Goal: Task Accomplishment & Management: Manage account settings

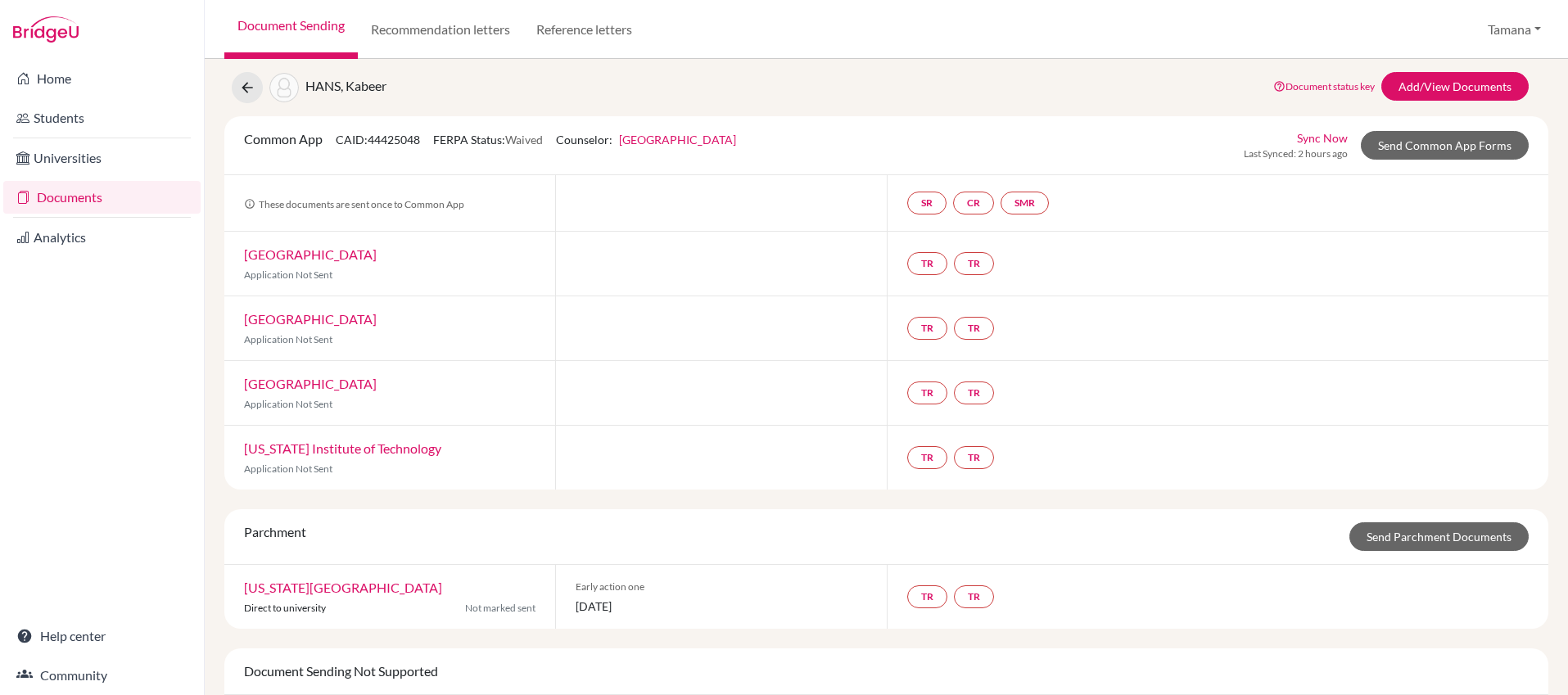
scroll to position [20, 0]
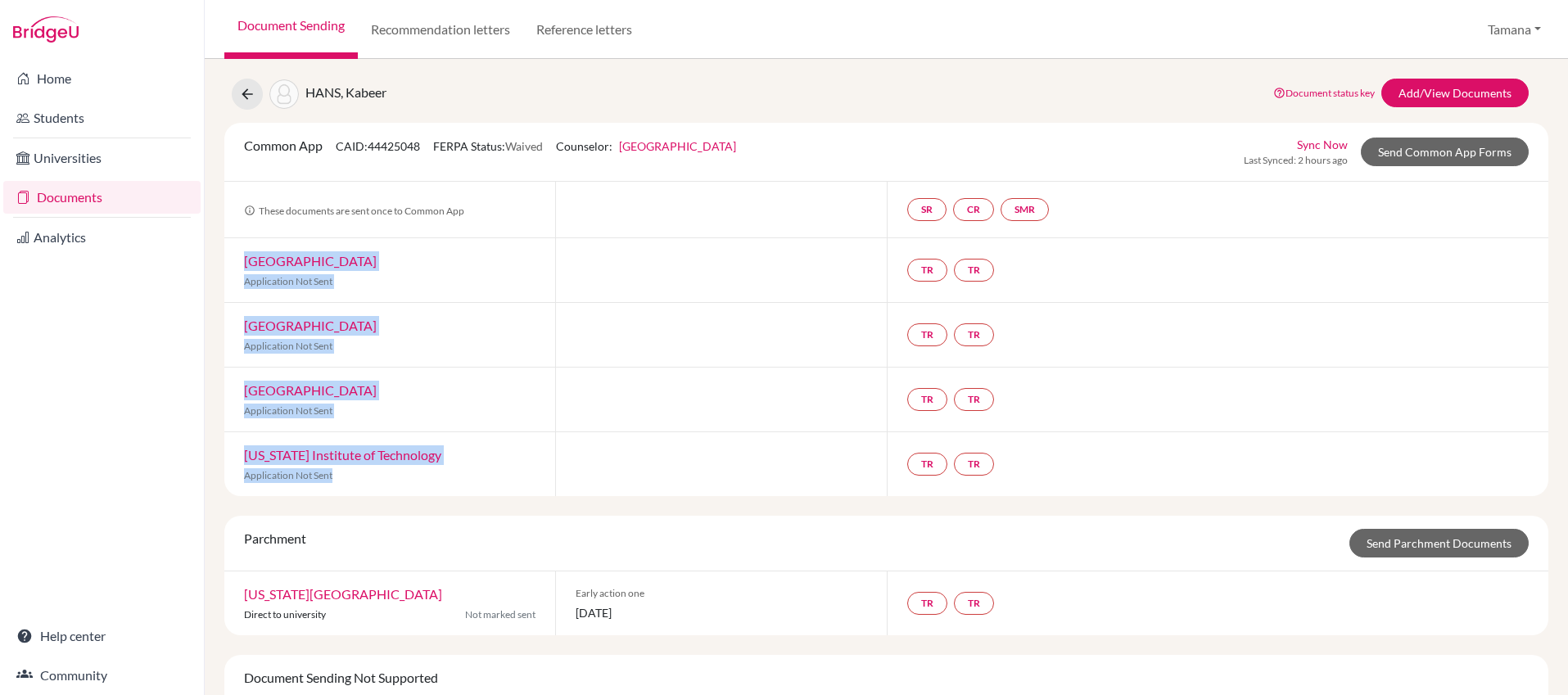
copy div "Harvard University Application Not Sent TR TR Princeton University Application …"
drag, startPoint x: 375, startPoint y: 469, endPoint x: 239, endPoint y: 254, distance: 254.4
click at [241, 249] on div "Common App CAID: 44425048 FERPA Status: Waived Counselor: Tamana Chanrai-Hills …" at bounding box center [886, 309] width 1324 height 373
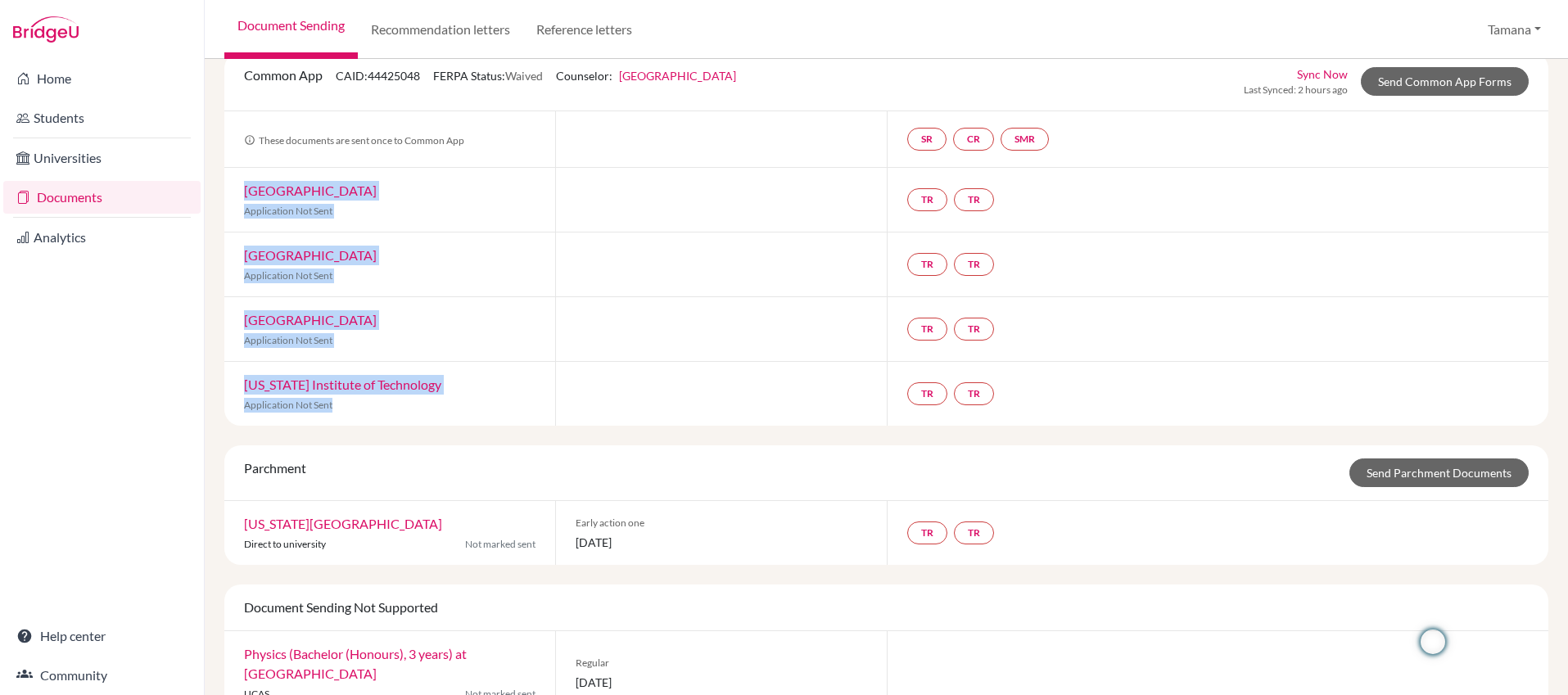
scroll to position [0, 0]
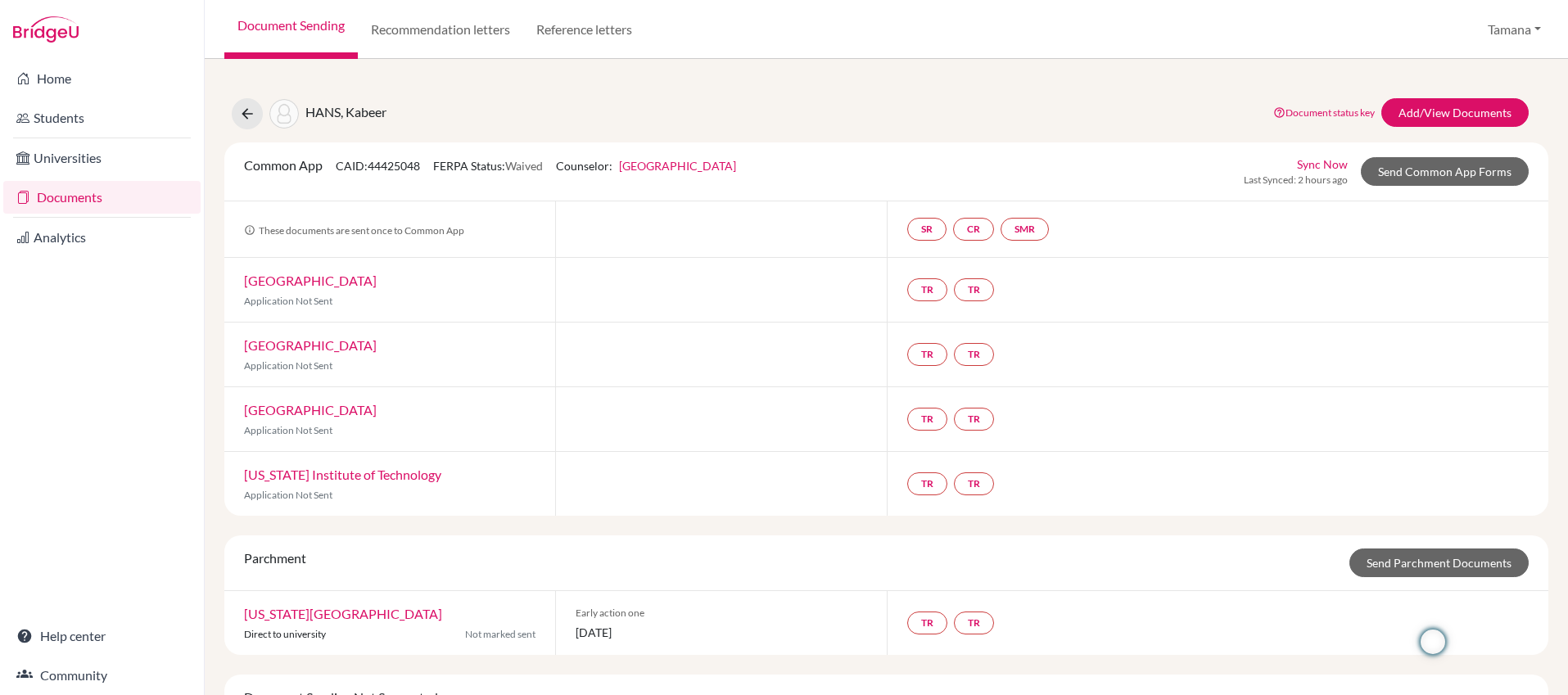
click at [774, 256] on div at bounding box center [721, 229] width 331 height 55
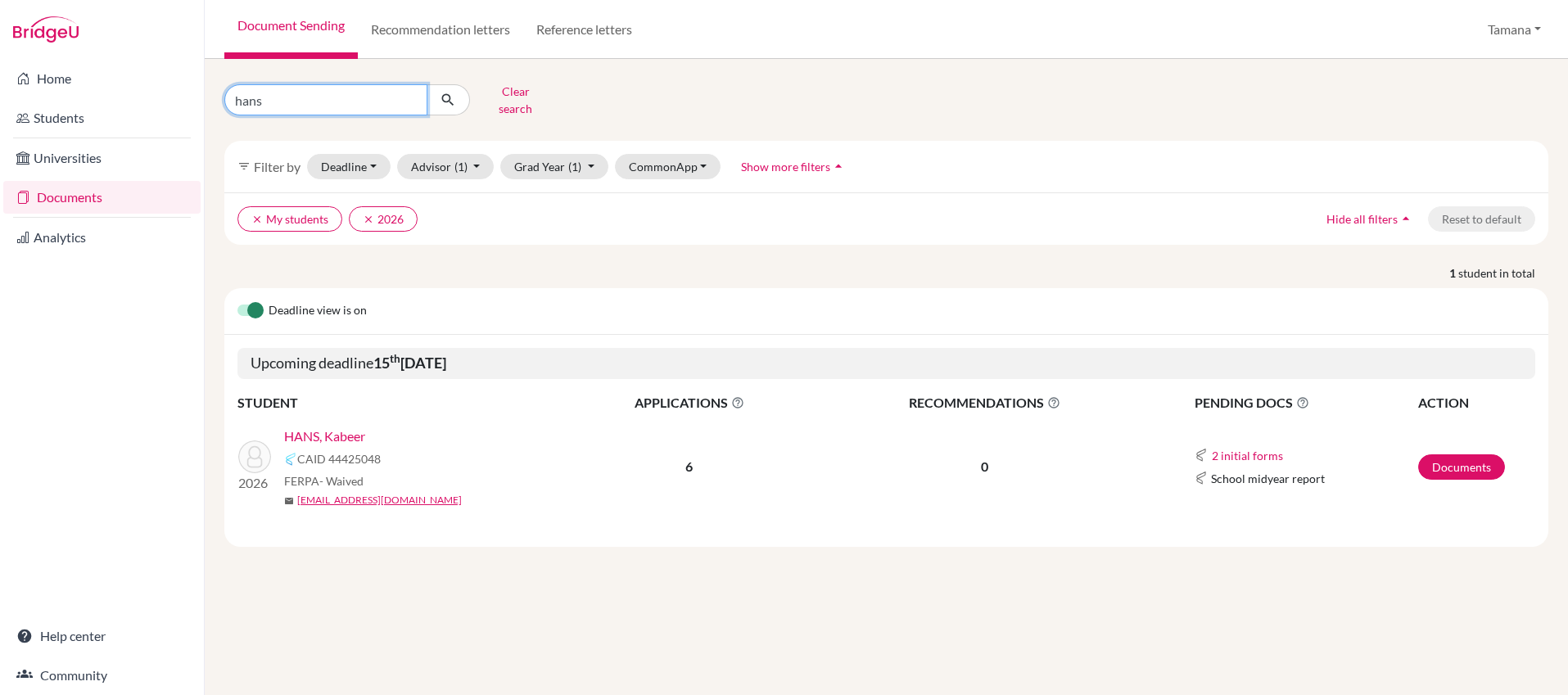
click at [405, 93] on input "hans" at bounding box center [326, 100] width 203 height 31
click at [405, 93] on input "Find student by name..." at bounding box center [326, 100] width 203 height 31
paste input "WANG Shuoqing"
type input "WANG Shuoqing"
click at [497, 91] on button "Clear search" at bounding box center [515, 100] width 91 height 42
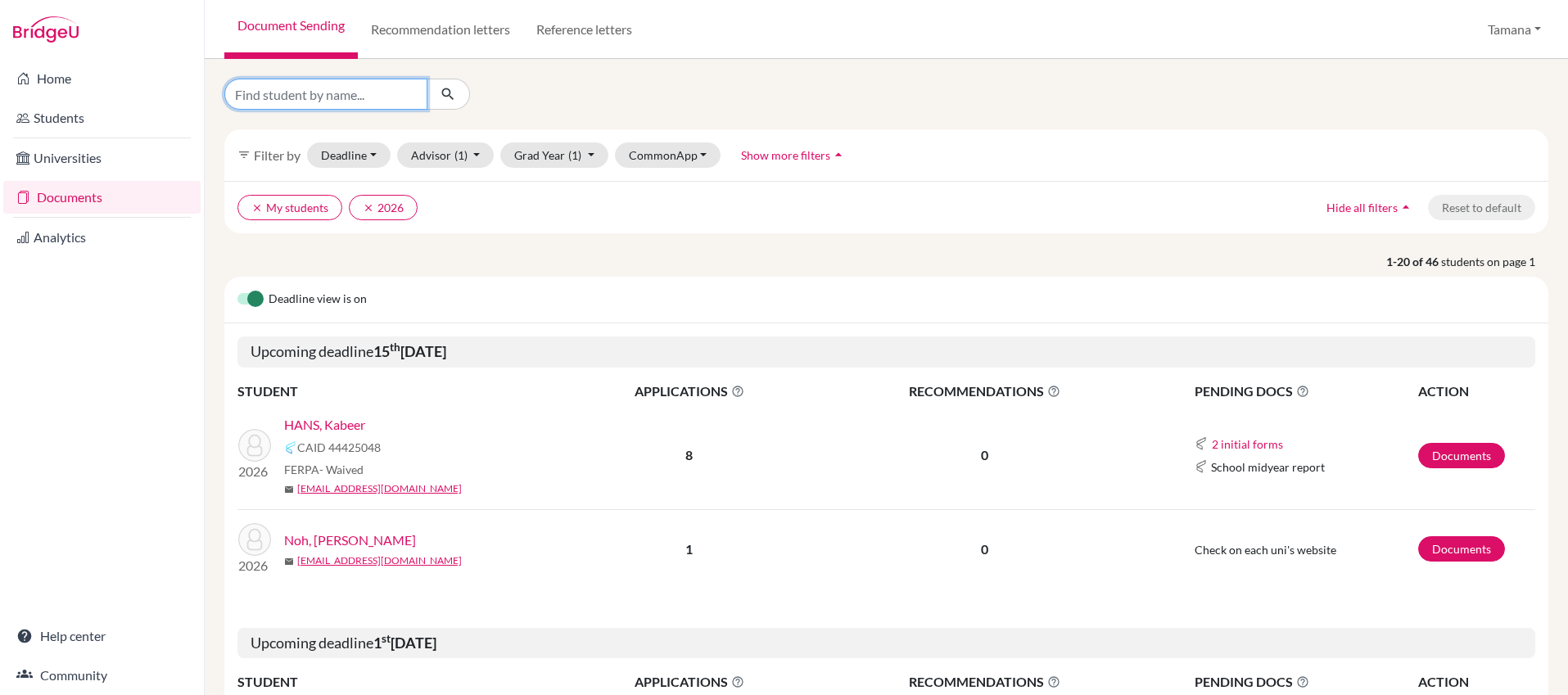
click at [340, 103] on input "Find student by name..." at bounding box center [326, 94] width 203 height 31
paste input "WANG Shuoqing"
type input "WANG Shuoqing"
click at [442, 97] on icon "submit" at bounding box center [447, 94] width 16 height 16
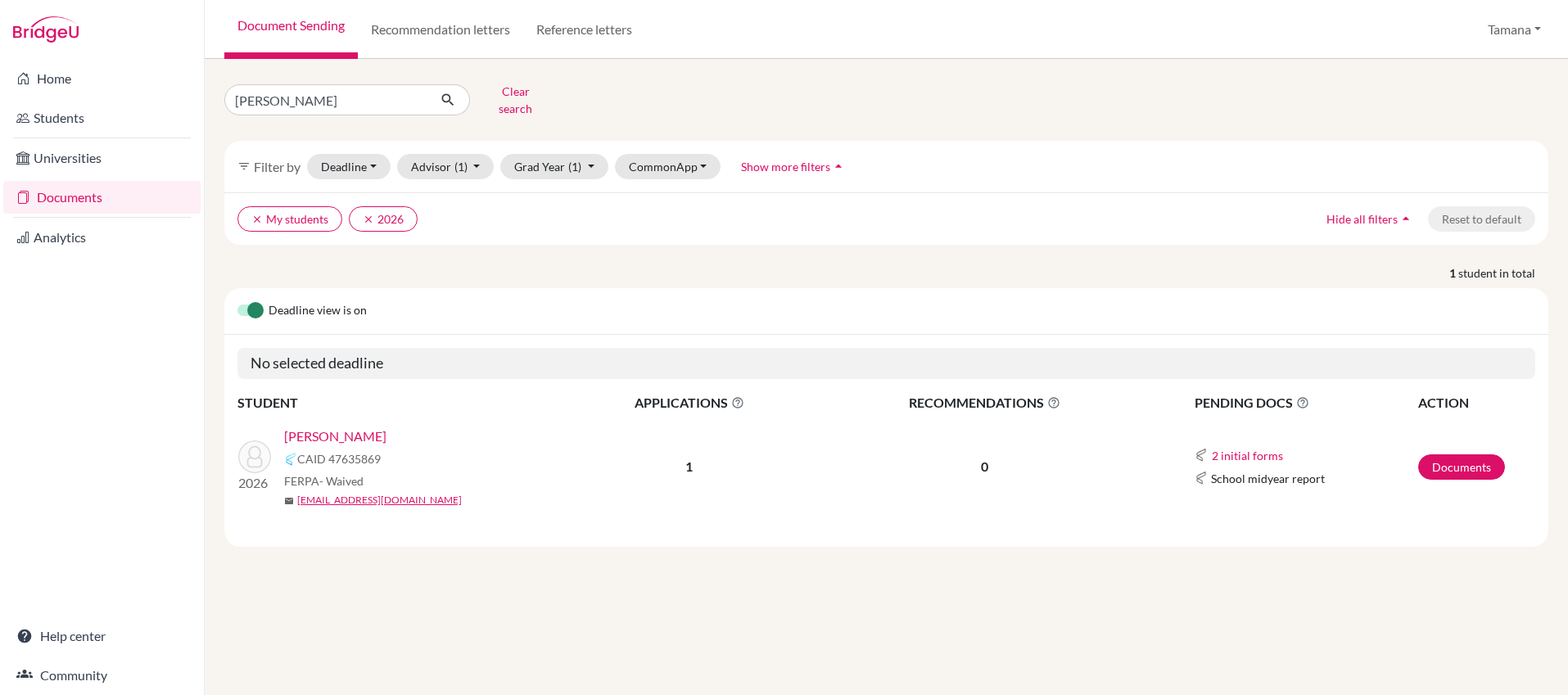
click at [324, 428] on link "[PERSON_NAME]" at bounding box center [335, 436] width 102 height 20
click at [394, 91] on input "WANG Shuoqing" at bounding box center [326, 100] width 203 height 31
paste input "Xitong Chen"
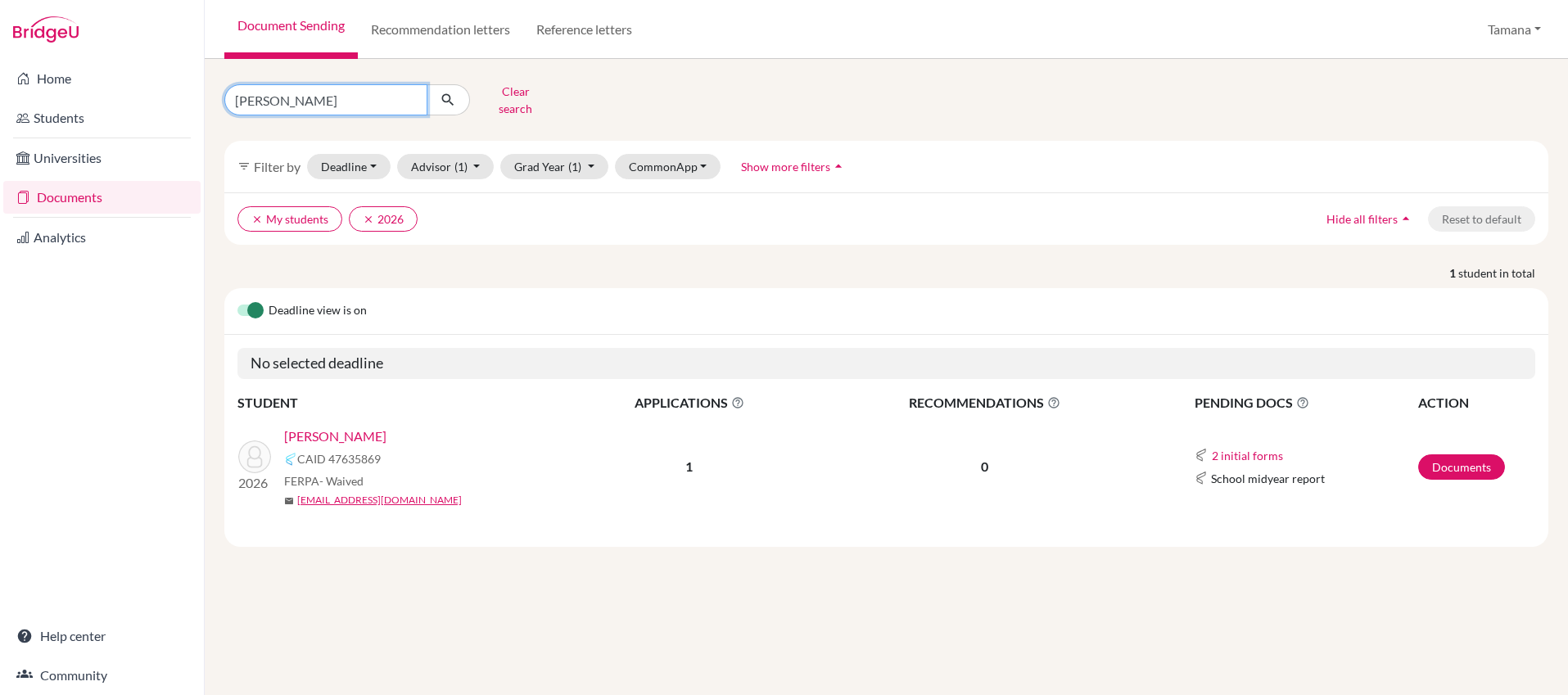
type input "Xitong Chen"
click at [438, 94] on button "submit" at bounding box center [448, 100] width 43 height 31
click at [339, 426] on link "CHEN, Xitong" at bounding box center [335, 436] width 102 height 20
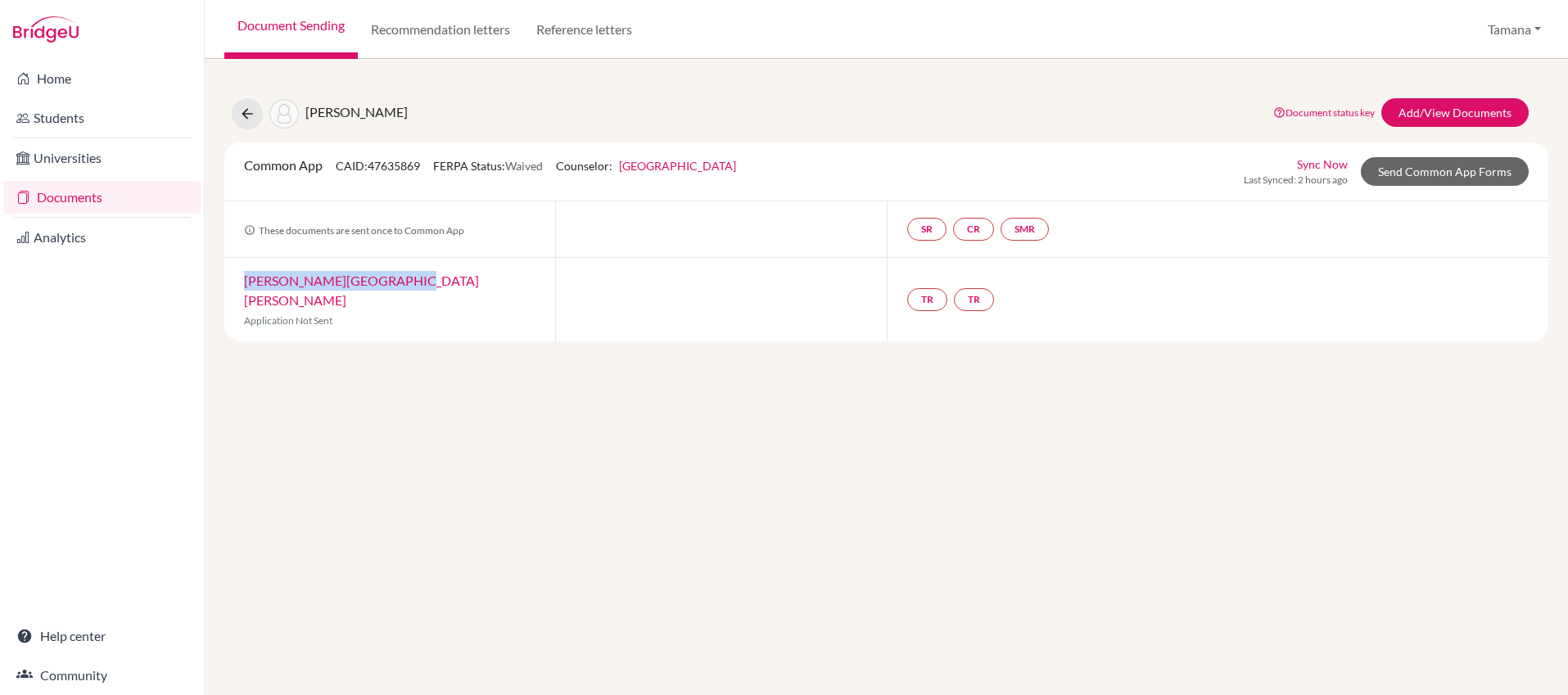
copy link "[PERSON_NAME][GEOGRAPHIC_DATA][PERSON_NAME]"
drag, startPoint x: 379, startPoint y: 283, endPoint x: 235, endPoint y: 278, distance: 144.1
click at [236, 278] on div "[PERSON_NAME][GEOGRAPHIC_DATA][PERSON_NAME] Application Not Sent" at bounding box center [390, 300] width 331 height 83
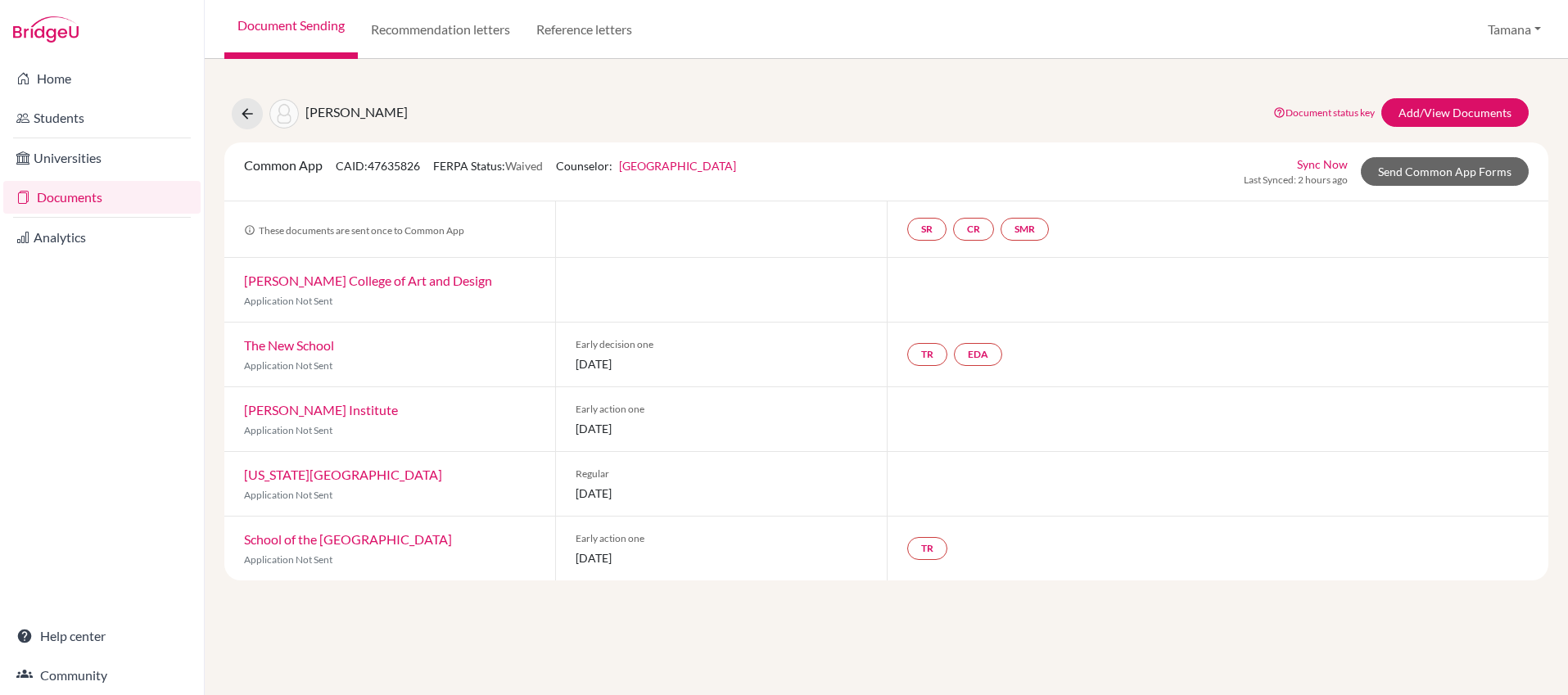
copy span "[DATE]"
drag, startPoint x: 583, startPoint y: 365, endPoint x: 643, endPoint y: 370, distance: 60.2
click at [643, 364] on span "01 November 2025" at bounding box center [720, 364] width 290 height 17
click at [377, 555] on p "Application Not Sent" at bounding box center [390, 560] width 291 height 15
drag, startPoint x: 587, startPoint y: 558, endPoint x: 643, endPoint y: 558, distance: 56.0
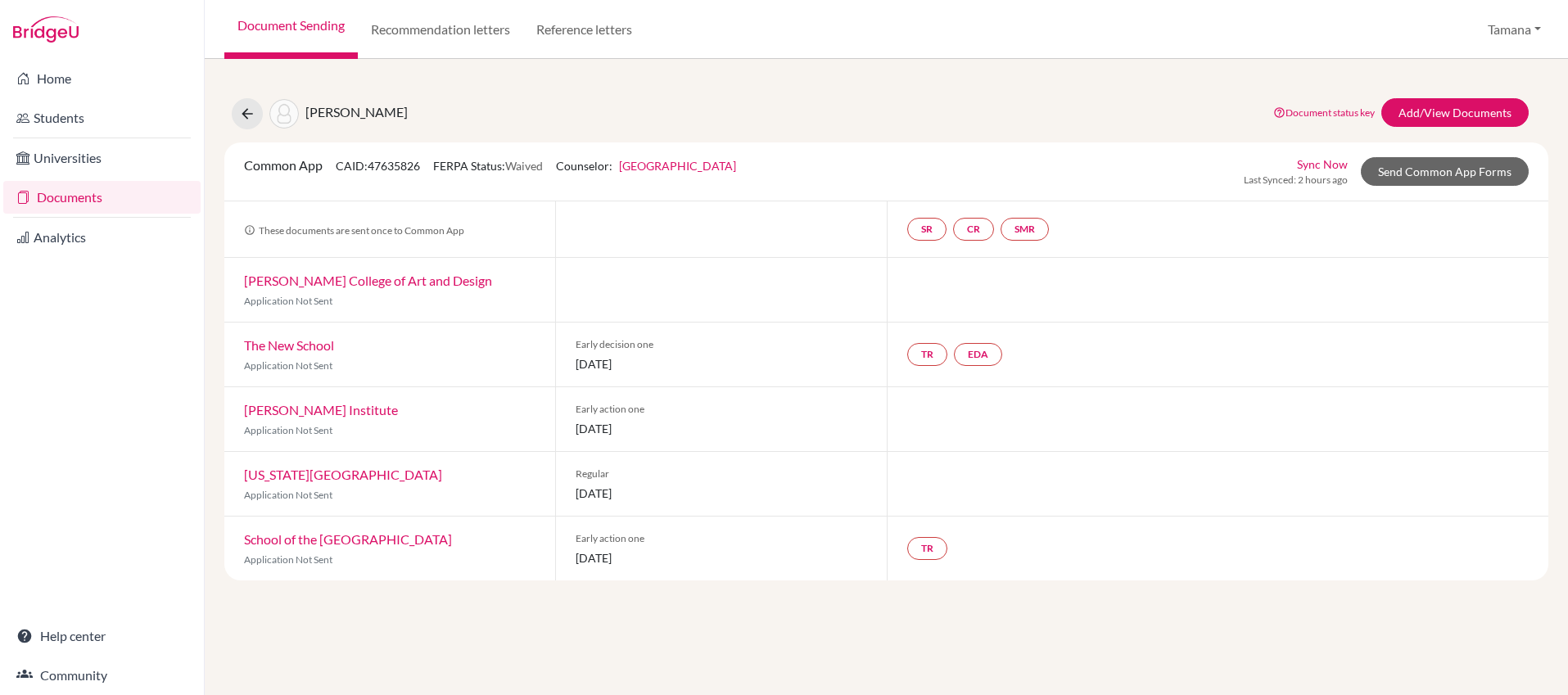
click at [643, 558] on span "15 November 2025" at bounding box center [720, 558] width 290 height 17
drag, startPoint x: 621, startPoint y: 557, endPoint x: 644, endPoint y: 554, distance: 23.2
click at [572, 558] on div "Early action one 15 November 2025" at bounding box center [721, 549] width 331 height 64
click at [645, 554] on span "15 November 2025" at bounding box center [720, 558] width 290 height 17
copy span "15 November"
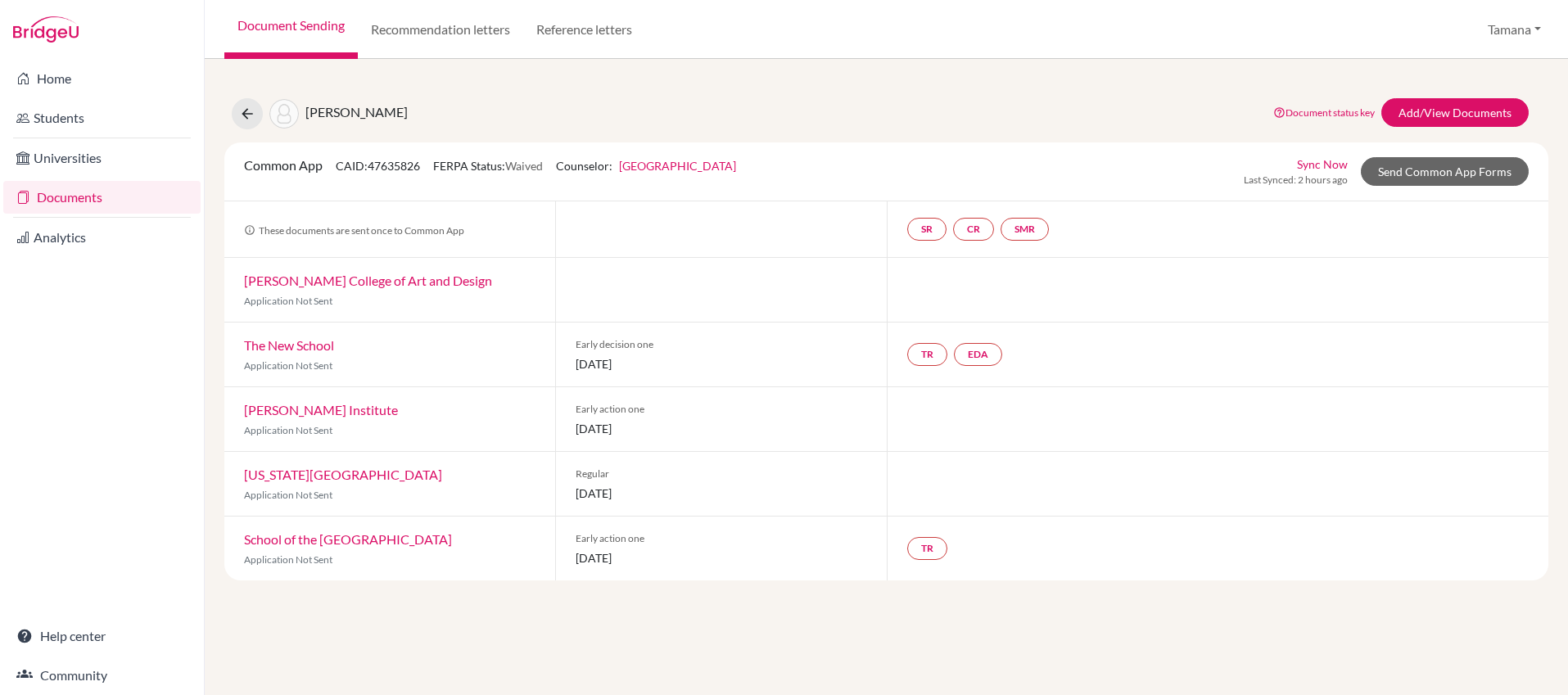
drag, startPoint x: 645, startPoint y: 555, endPoint x: 576, endPoint y: 557, distance: 69.0
click at [576, 557] on span "15 November 2025" at bounding box center [720, 558] width 290 height 17
copy link "School of the Art Institute of Chicago"
drag, startPoint x: 486, startPoint y: 539, endPoint x: 439, endPoint y: 426, distance: 122.4
click at [244, 546] on div "School of the Art Institute of Chicago Application Not Sent" at bounding box center [390, 549] width 331 height 64
